Goal: Transaction & Acquisition: Purchase product/service

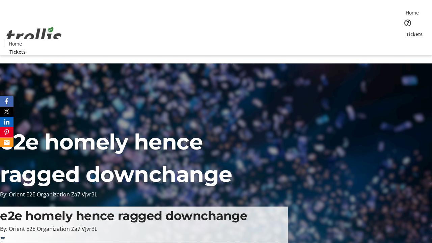
click at [406, 31] on span "Tickets" at bounding box center [414, 34] width 16 height 7
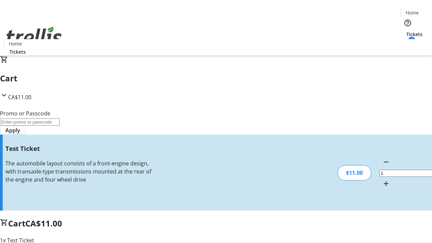
type input "UNLOCK"
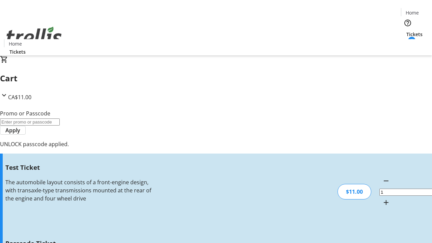
type input "5"
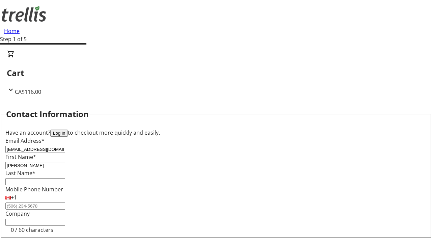
type input "[PERSON_NAME]"
type input "Mante"
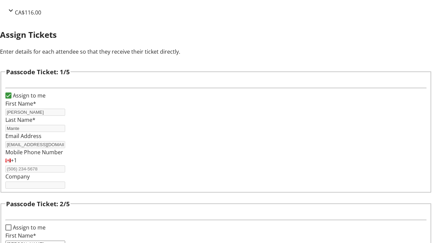
type input "[PERSON_NAME]"
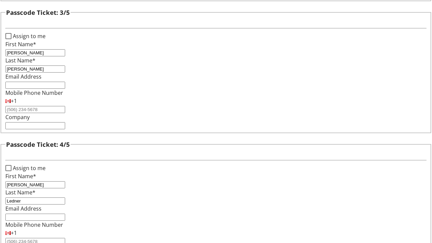
type input "Ledner"
checkbox input "true"
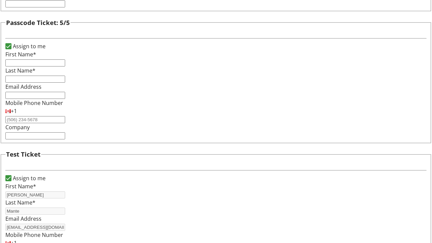
type input "[PERSON_NAME]"
type input "Mante"
type input "[EMAIL_ADDRESS][DOMAIN_NAME]"
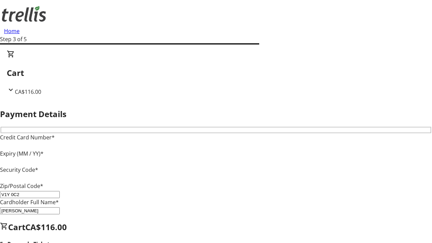
type input "V1Y 0C2"
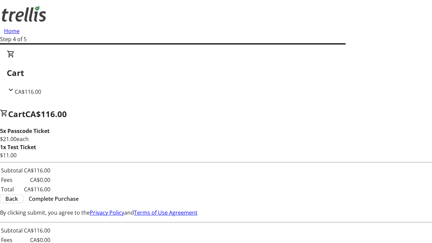
click at [79, 200] on span "Complete Purchase" at bounding box center [54, 199] width 50 height 8
